Goal: Transaction & Acquisition: Purchase product/service

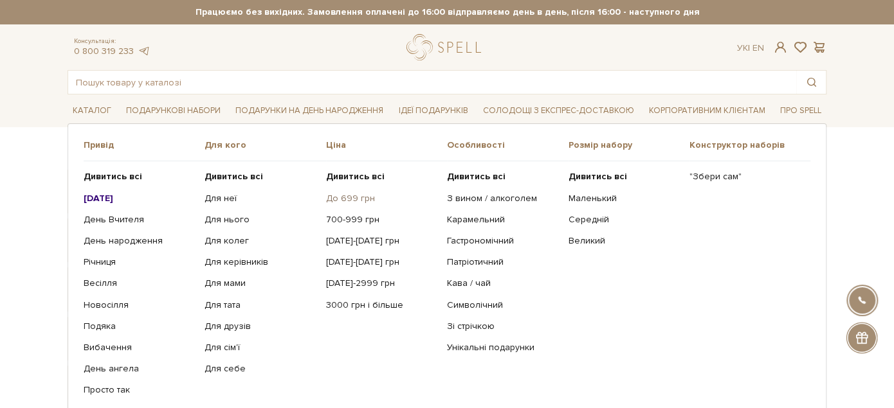
click at [349, 194] on link "До 699 грн" at bounding box center [381, 199] width 111 height 12
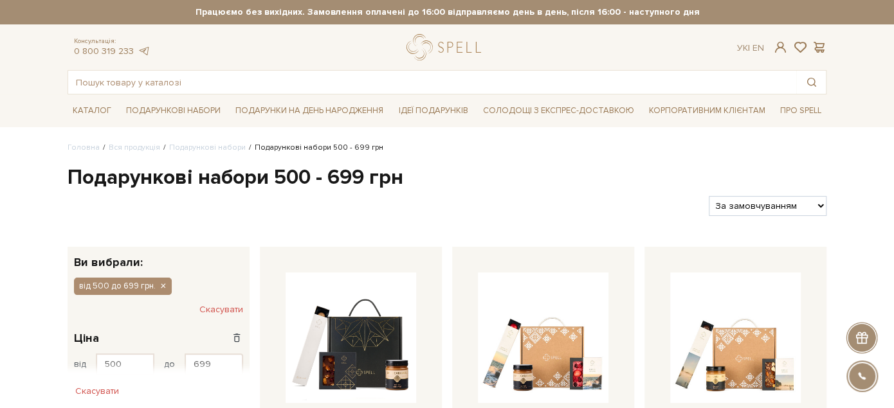
click at [799, 206] on select "За замовчуванням За Ціною (зростання) За Ціною (зменшення) Новинки За популярні…" at bounding box center [768, 206] width 118 height 20
select select "https://spellchocolate.com/our-productions/podarunkovi-box/500-699?sort=p.price…"
click at [709, 196] on select "За замовчуванням За Ціною (зростання) За Ціною (зменшення) Новинки За популярні…" at bounding box center [768, 206] width 118 height 20
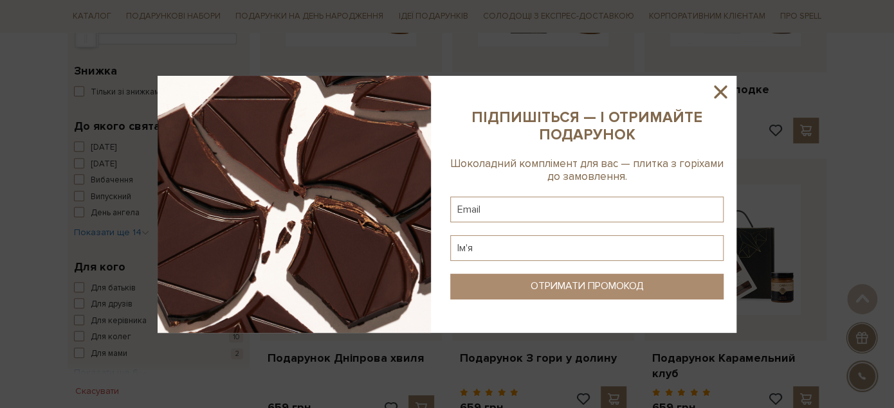
scroll to position [500, 0]
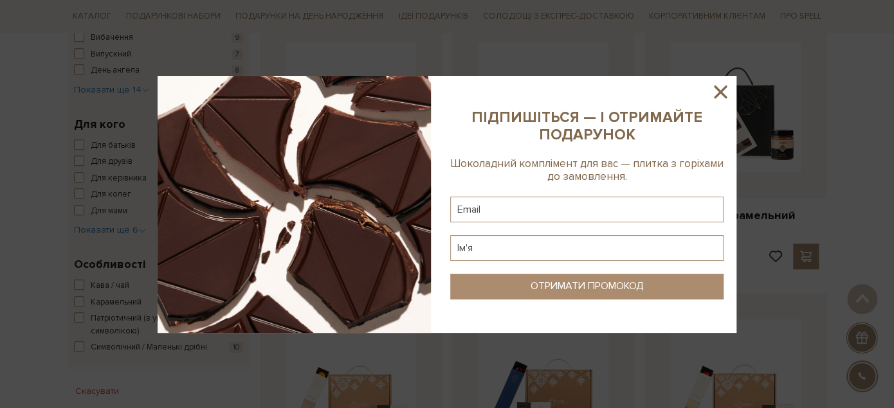
click at [716, 91] on icon at bounding box center [720, 92] width 22 height 22
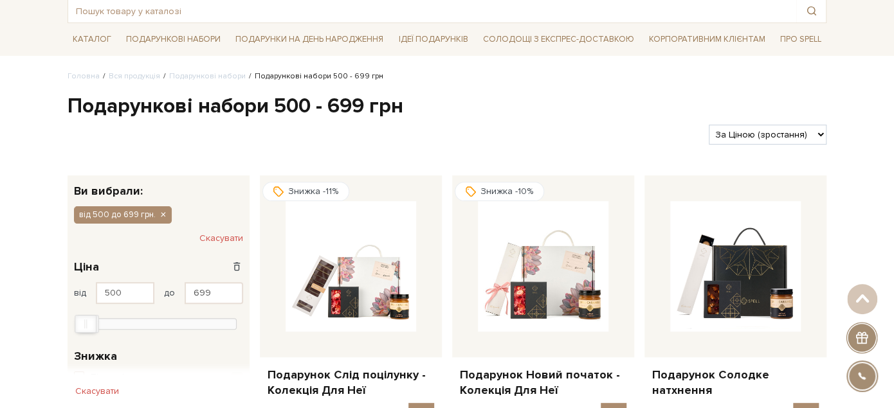
scroll to position [143, 0]
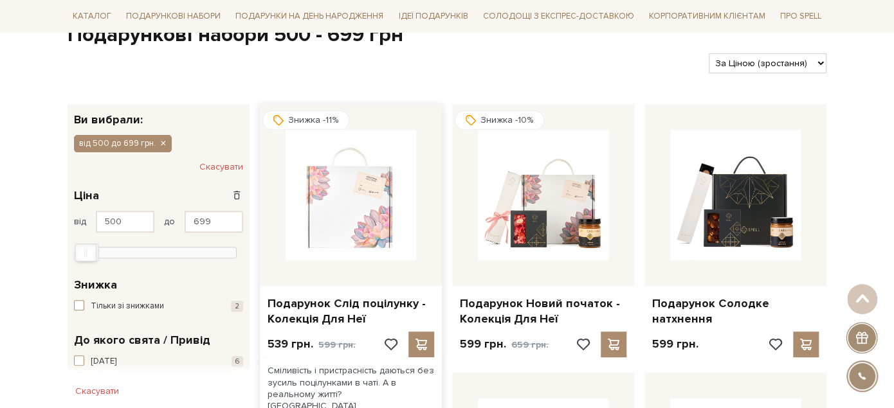
click at [365, 238] on img at bounding box center [351, 195] width 131 height 131
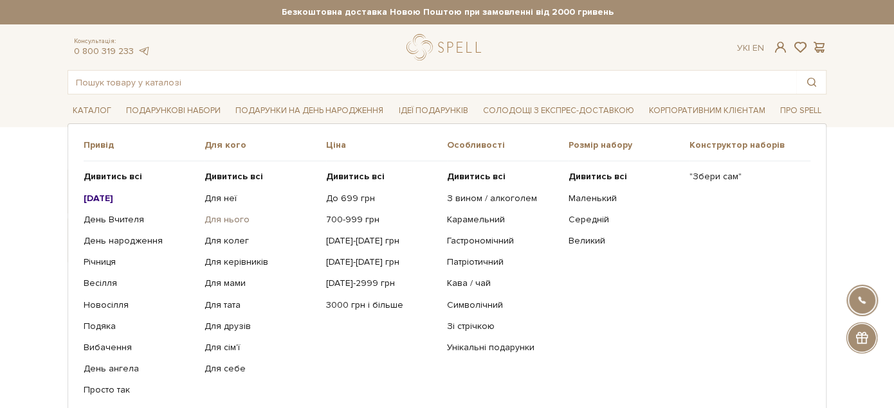
click at [224, 222] on link "Для нього" at bounding box center [260, 220] width 111 height 12
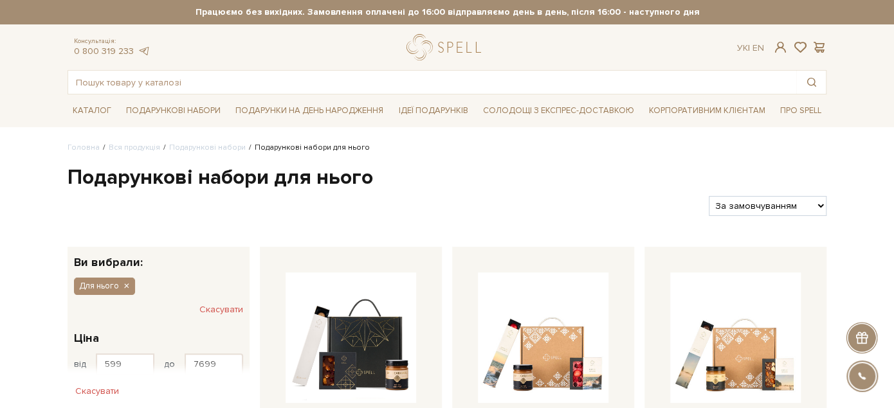
click at [768, 204] on select "За замовчуванням За Ціною (зростання) За Ціною (зменшення) Новинки За популярні…" at bounding box center [768, 206] width 118 height 20
select select "https://spellchocolate.com/our-productions/podarunkovi-box/dlja-nogo?sort=p.pri…"
click at [709, 196] on select "За замовчуванням За Ціною (зростання) За Ціною (зменшення) Новинки За популярні…" at bounding box center [768, 206] width 118 height 20
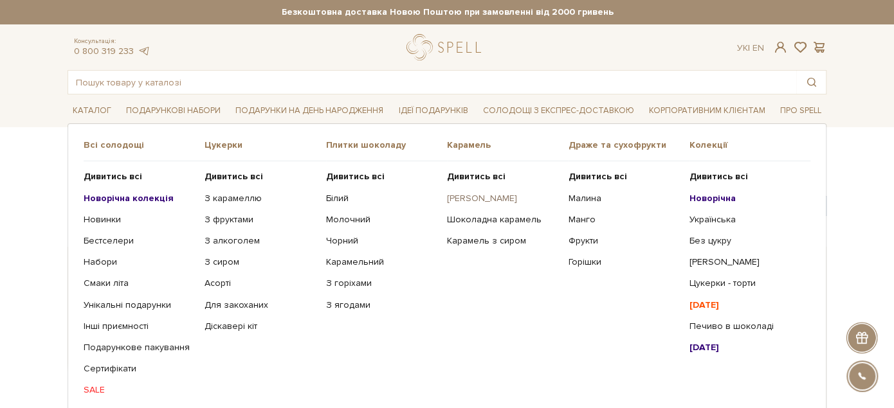
click at [471, 201] on link "[PERSON_NAME]" at bounding box center [502, 199] width 111 height 12
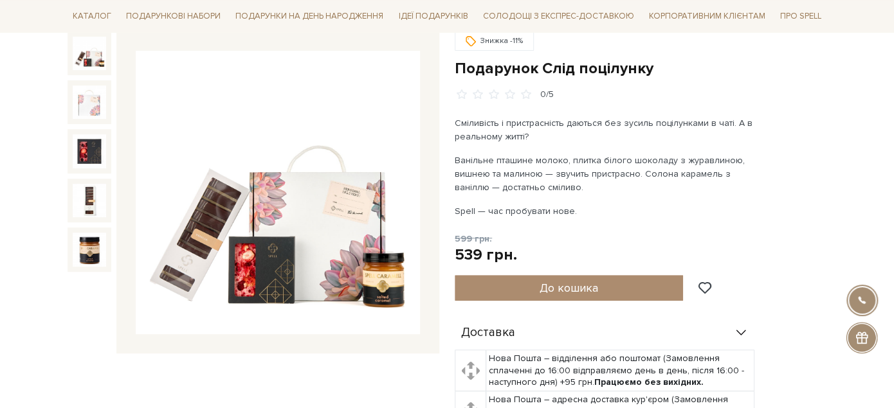
scroll to position [133, 0]
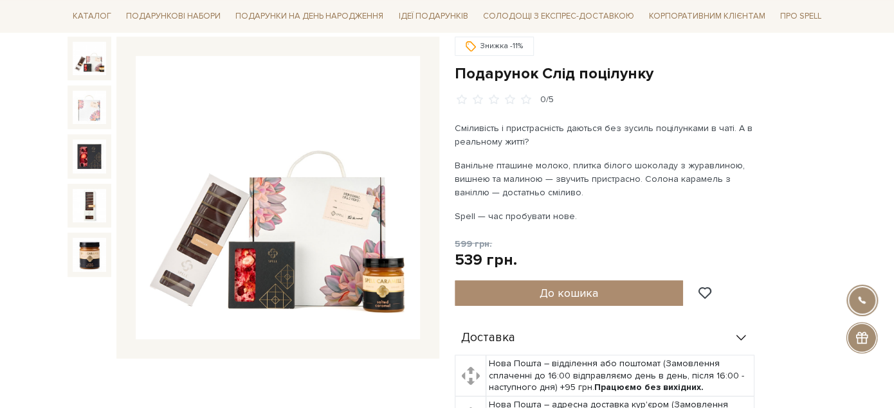
click at [715, 225] on div "Знижка -11% Подарунок Слід поцілунку 0/5 Сміливість і пристрасність даються без…" at bounding box center [641, 335] width 372 height 596
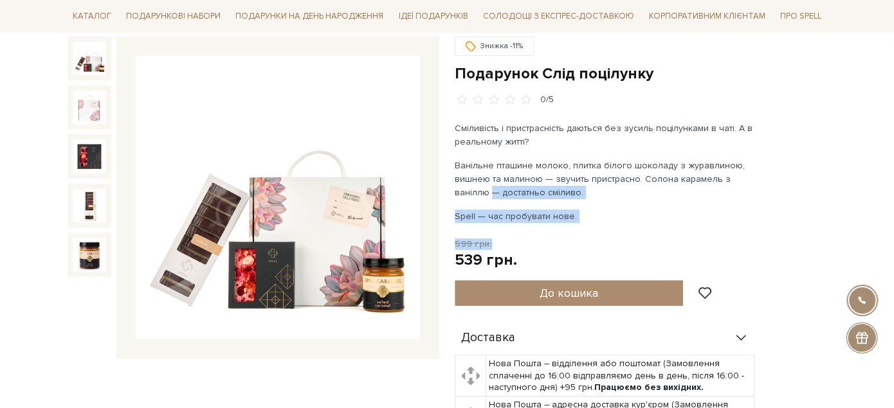
click at [716, 174] on p "Ванільне пташине молоко, плитка білого шоколаду з журавлиною, вишнею та малиною…" at bounding box center [606, 179] width 302 height 41
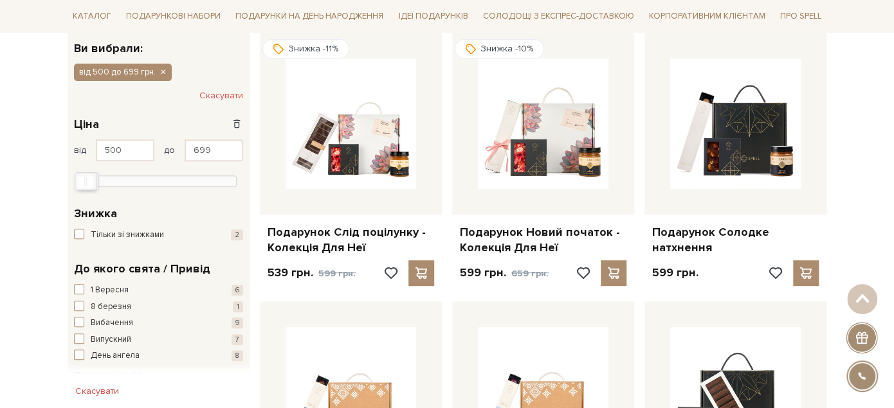
scroll to position [286, 0]
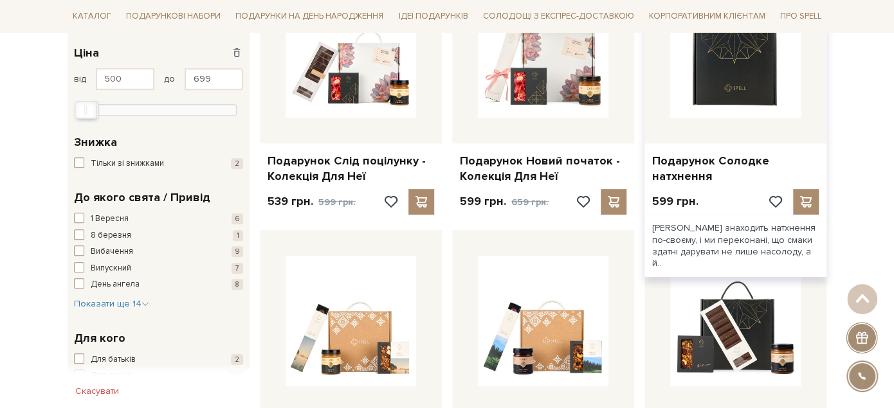
click at [759, 98] on img at bounding box center [735, 52] width 131 height 131
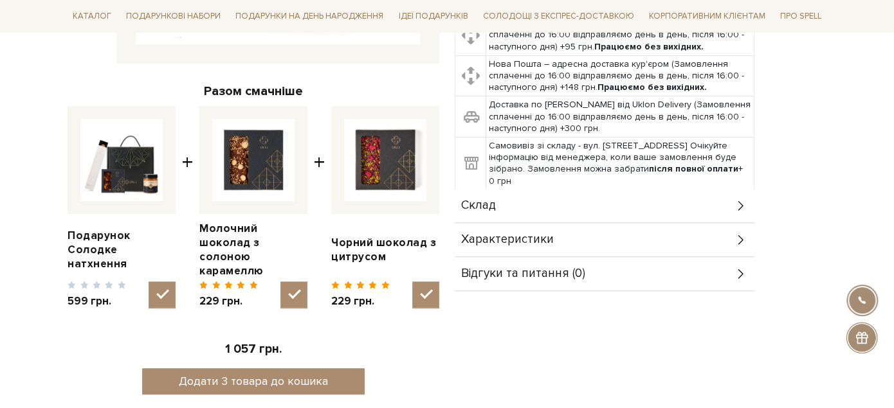
scroll to position [357, 0]
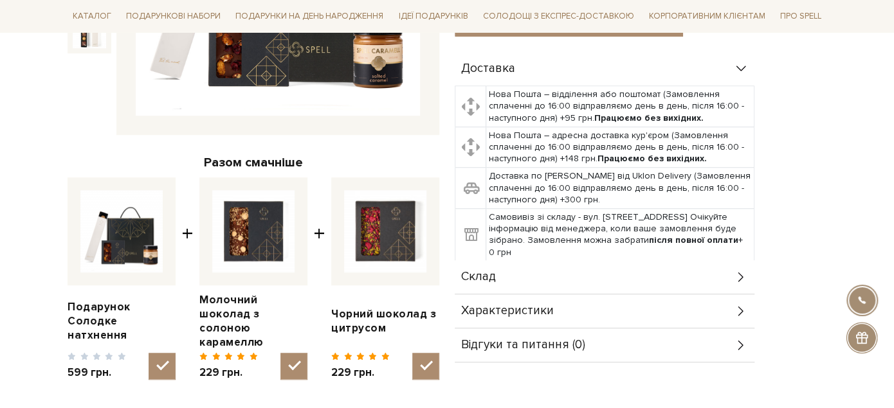
click at [525, 265] on div "Склад" at bounding box center [605, 276] width 300 height 33
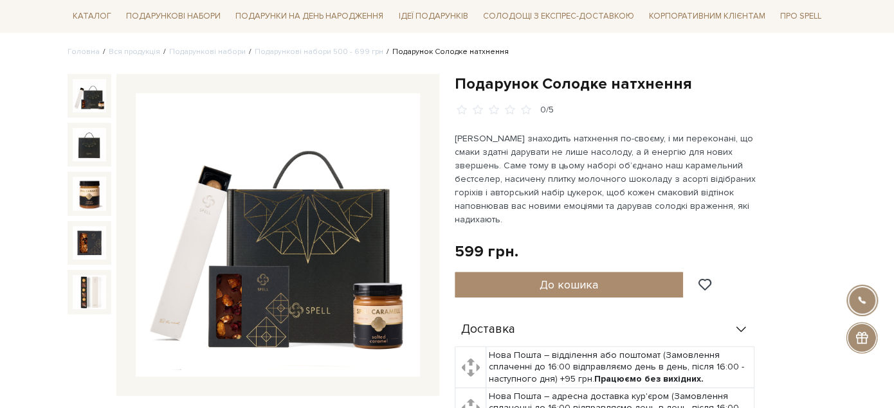
scroll to position [102, 0]
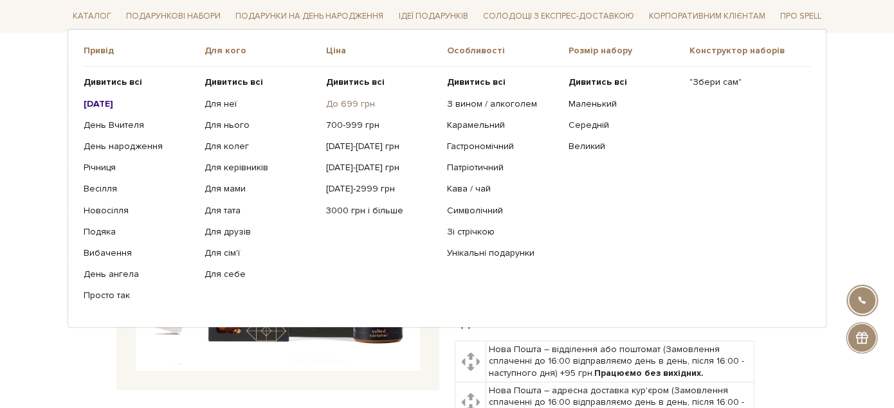
click at [339, 98] on link "До 699 грн" at bounding box center [381, 104] width 111 height 12
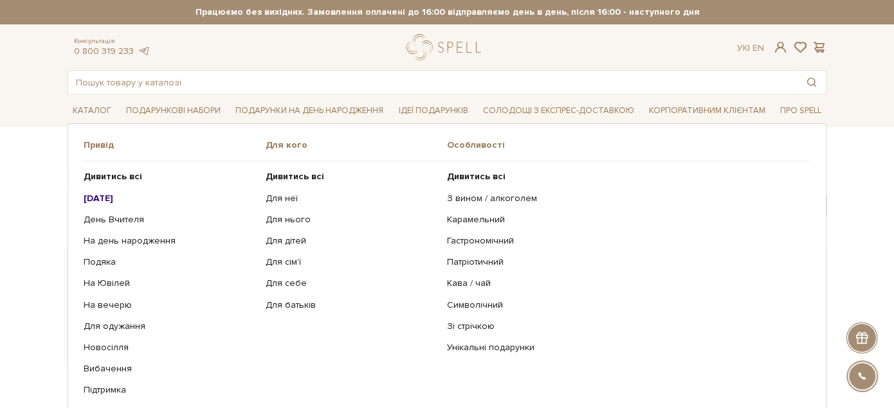
scroll to position [143, 0]
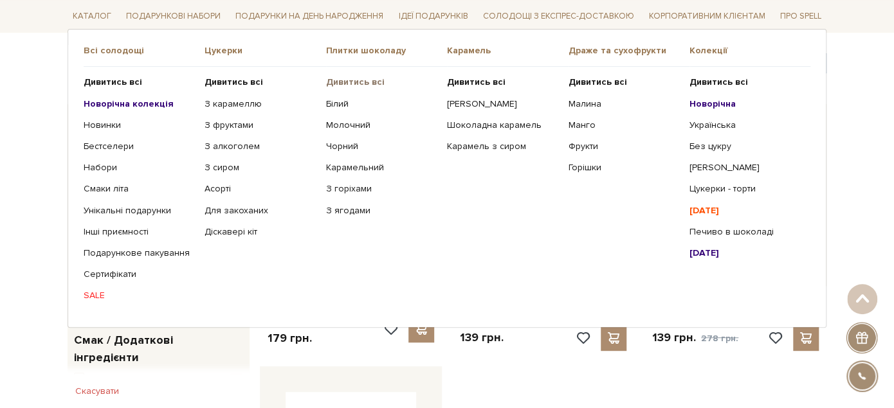
click at [349, 86] on b "Дивитись всі" at bounding box center [355, 82] width 59 height 11
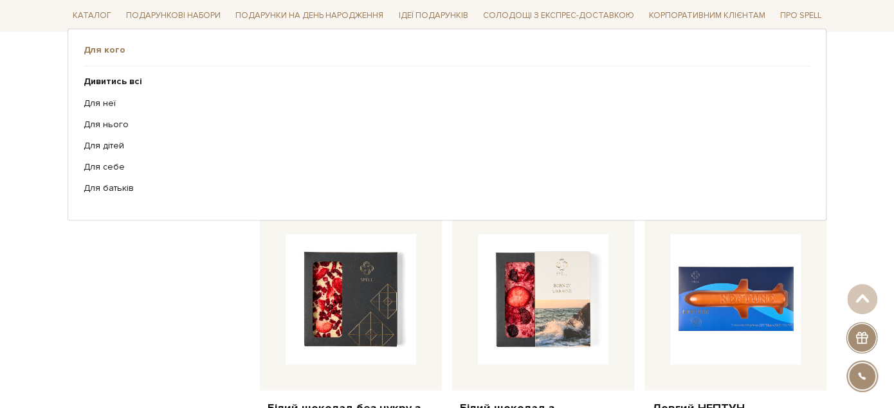
scroll to position [571, 0]
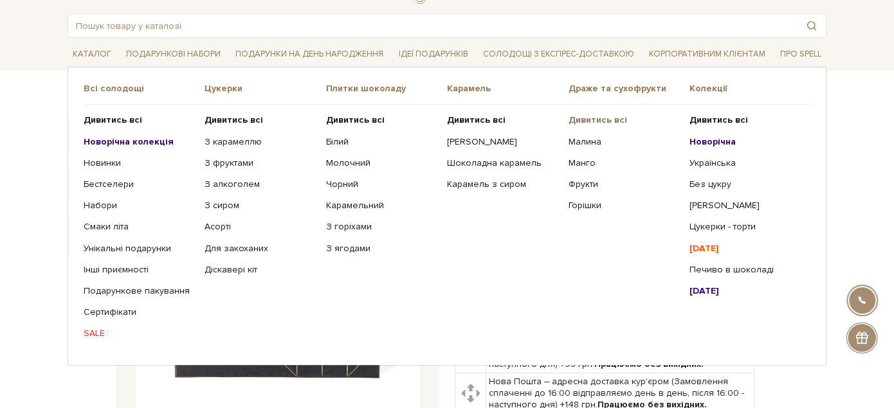
click at [596, 117] on b "Дивитись всі" at bounding box center [597, 119] width 59 height 11
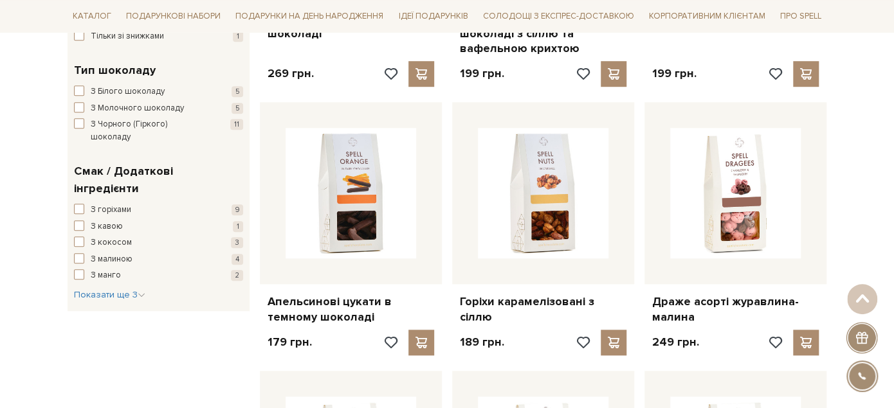
scroll to position [500, 0]
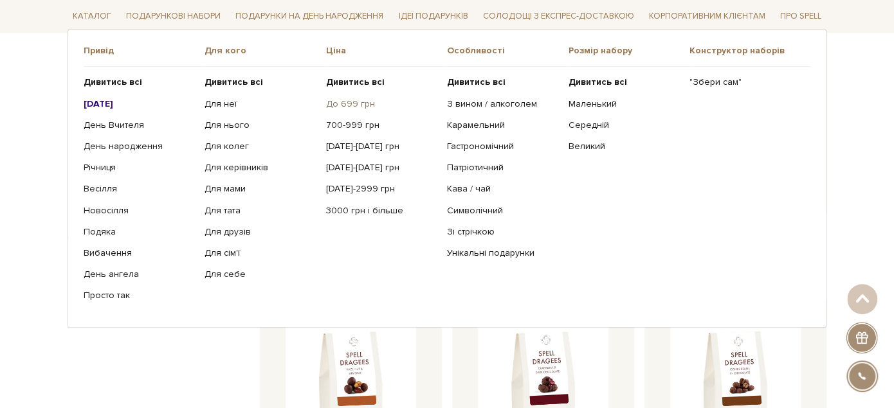
click at [354, 103] on link "До 699 грн" at bounding box center [381, 104] width 111 height 12
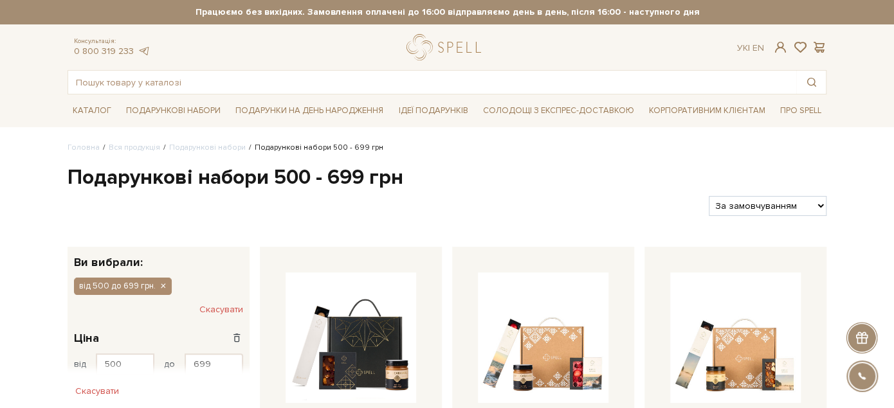
click at [806, 203] on select "За замовчуванням За Ціною (зростання) За Ціною (зменшення) Новинки За популярні…" at bounding box center [768, 206] width 118 height 20
select select "https://spellchocolate.com/our-productions/podarunkovi-box/500-699?sort=p.price…"
click at [709, 196] on select "За замовчуванням За Ціною (зростання) За Ціною (зменшення) Новинки За популярні…" at bounding box center [768, 206] width 118 height 20
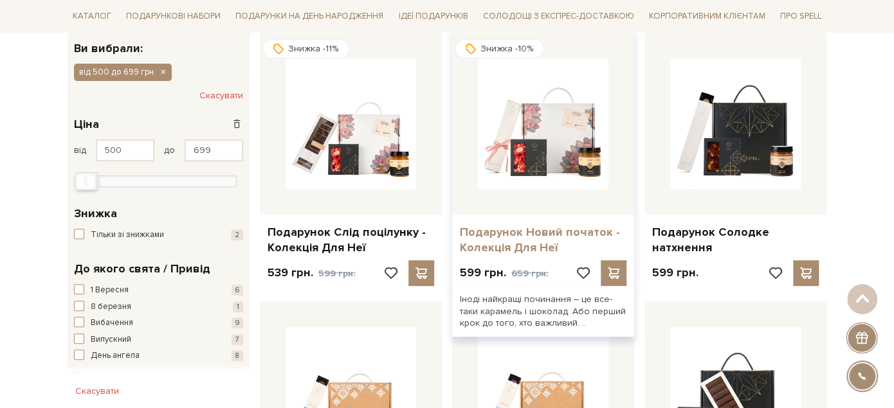
click at [525, 228] on link "Подарунок Новий початок - Колекція Для Неї" at bounding box center [543, 240] width 167 height 30
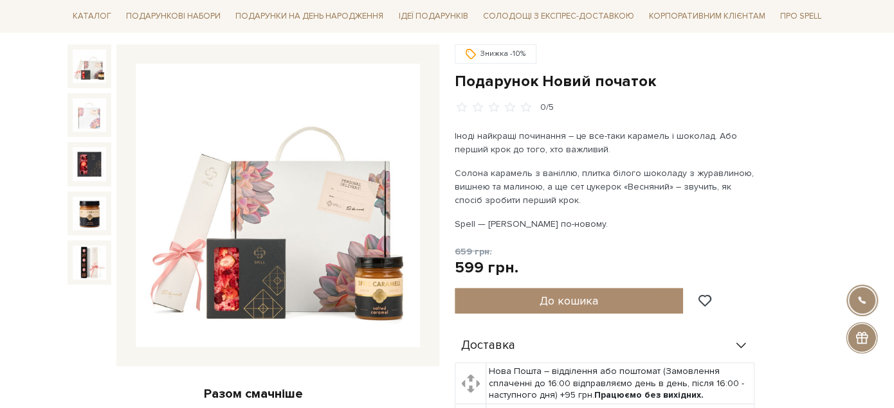
scroll to position [134, 0]
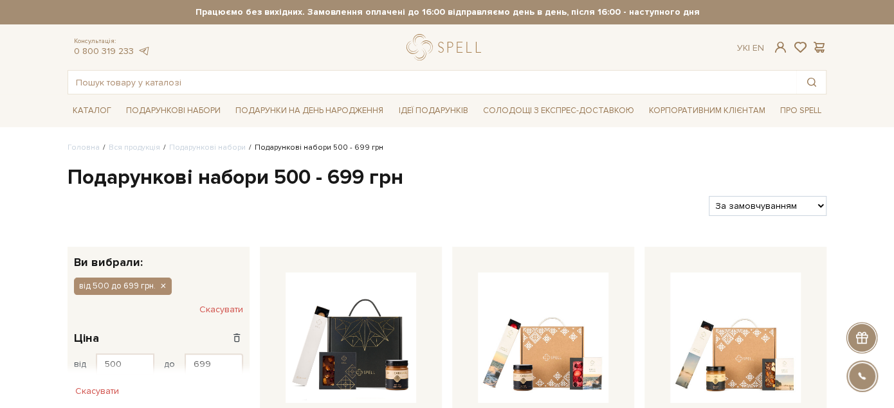
click at [804, 208] on select "За замовчуванням За Ціною (зростання) За Ціною (зменшення) Новинки За популярні…" at bounding box center [768, 206] width 118 height 20
select select "[URL][DOMAIN_NAME]"
click at [709, 196] on select "За замовчуванням За Ціною (зростання) За Ціною (зменшення) Новинки За популярні…" at bounding box center [768, 206] width 118 height 20
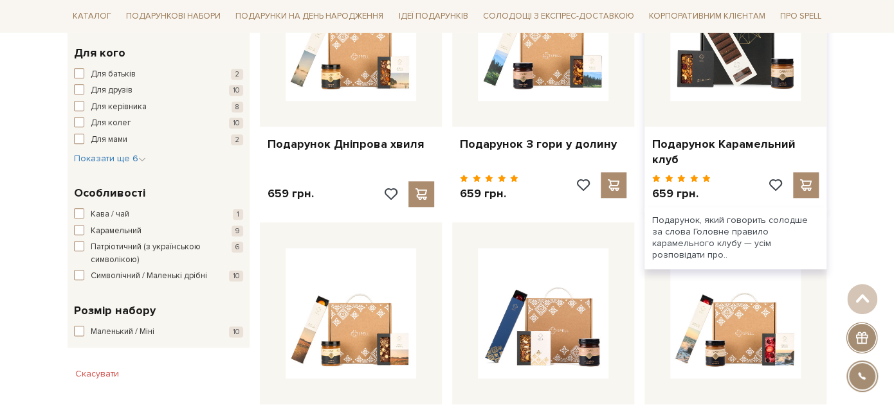
scroll to position [500, 0]
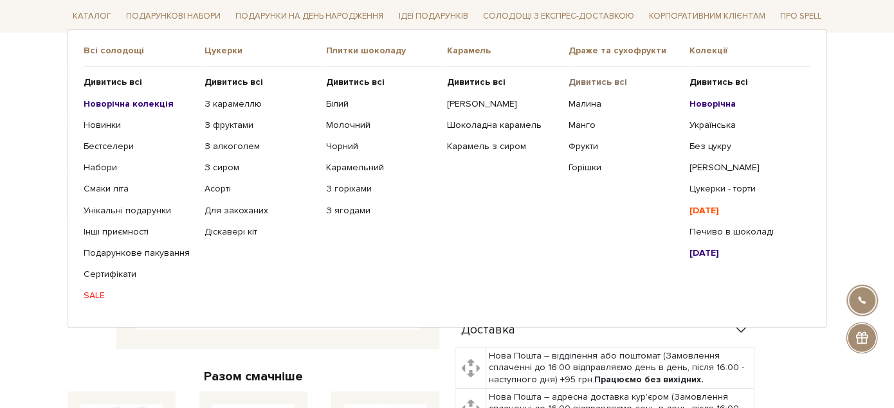
click at [589, 82] on b "Дивитись всі" at bounding box center [597, 82] width 59 height 11
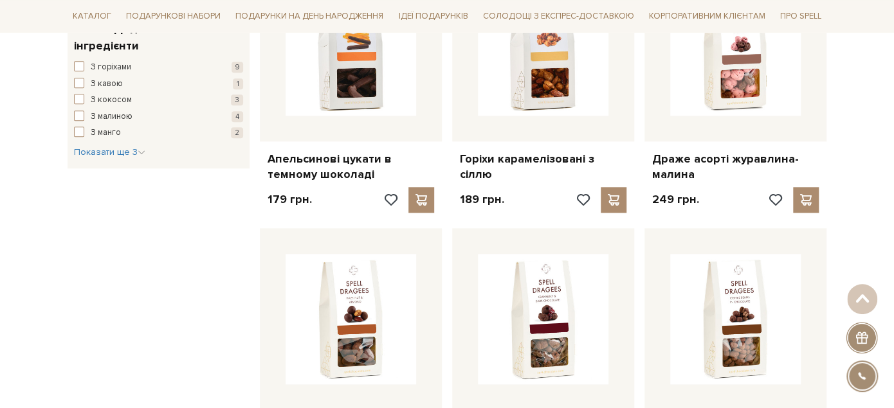
scroll to position [500, 0]
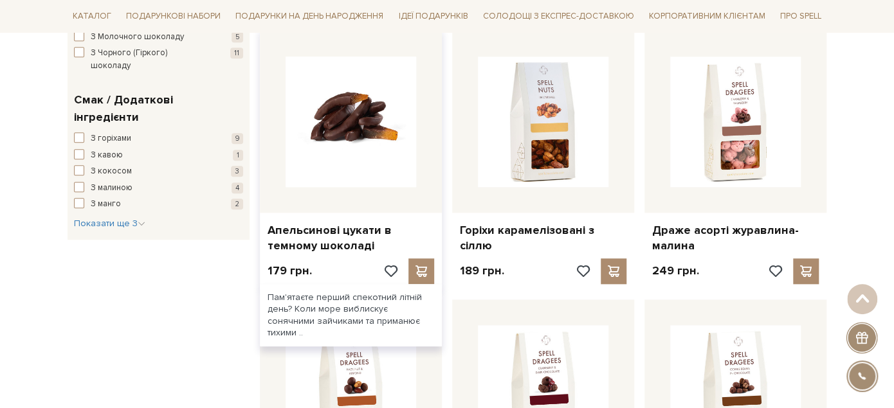
click at [360, 159] on img at bounding box center [351, 122] width 131 height 131
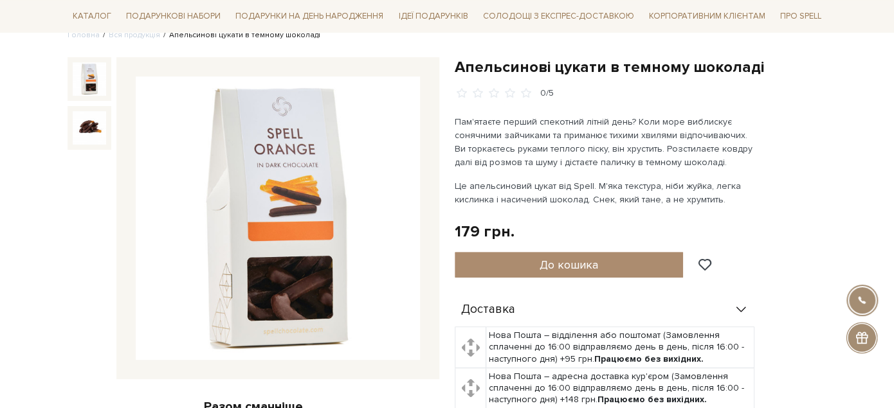
scroll to position [110, 0]
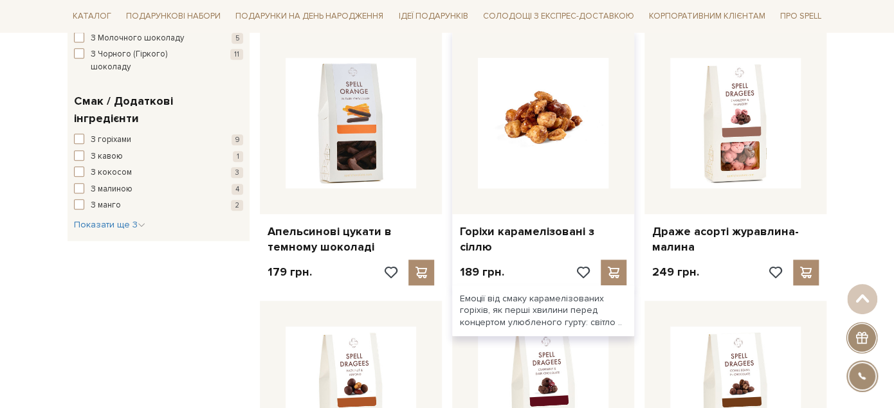
scroll to position [498, 0]
click at [575, 184] on img at bounding box center [543, 123] width 131 height 131
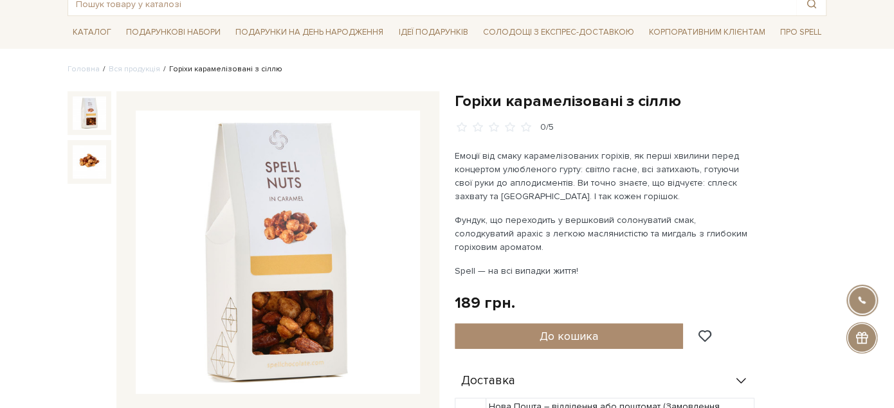
scroll to position [87, 0]
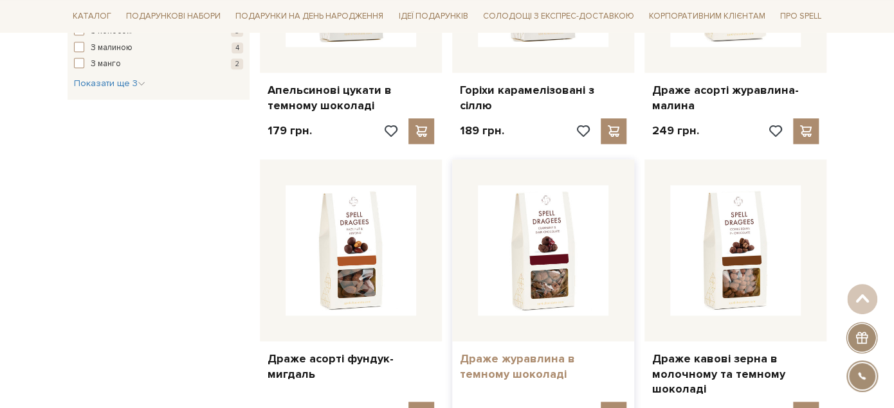
scroll to position [783, 0]
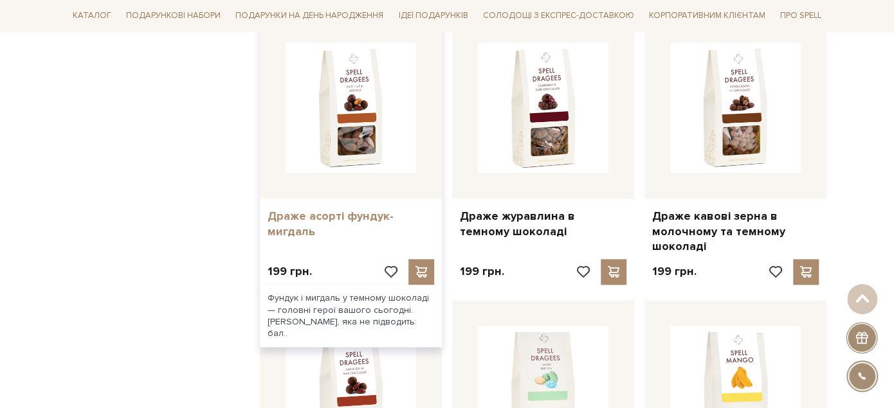
click at [378, 214] on link "Драже асорті фундук-мигдаль" at bounding box center [351, 224] width 167 height 30
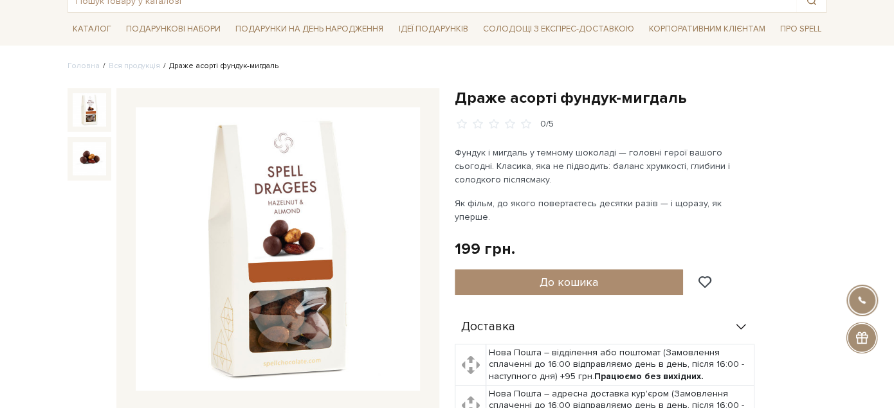
scroll to position [132, 0]
